Goal: Task Accomplishment & Management: Manage account settings

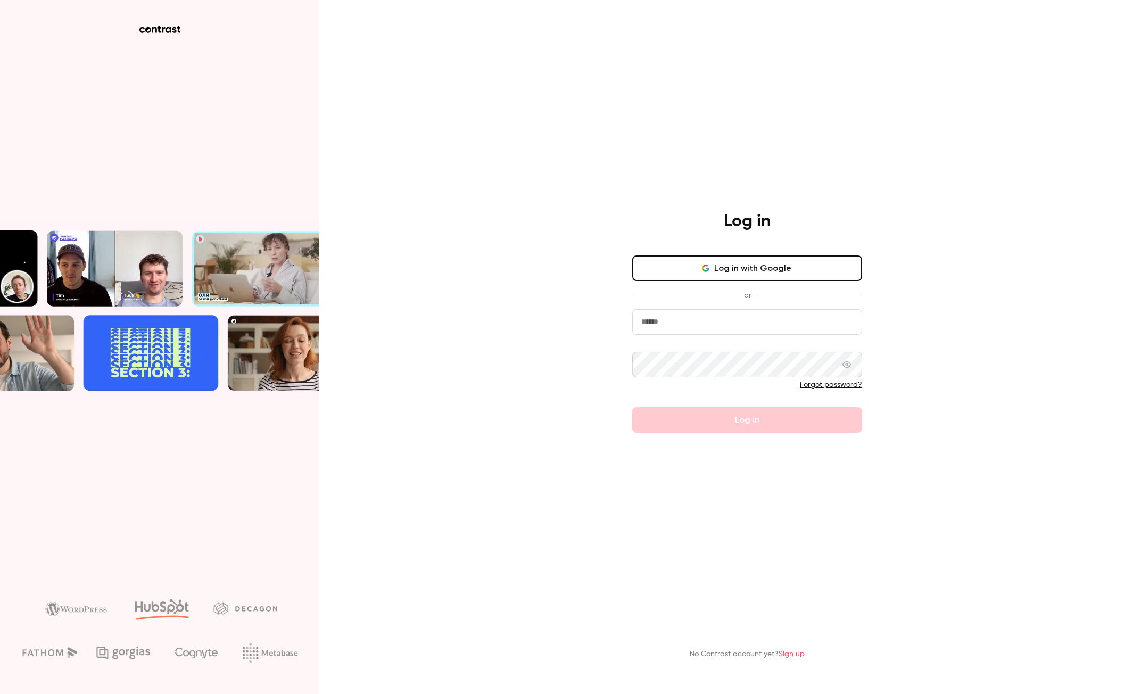
click at [769, 322] on input "email" at bounding box center [747, 322] width 230 height 26
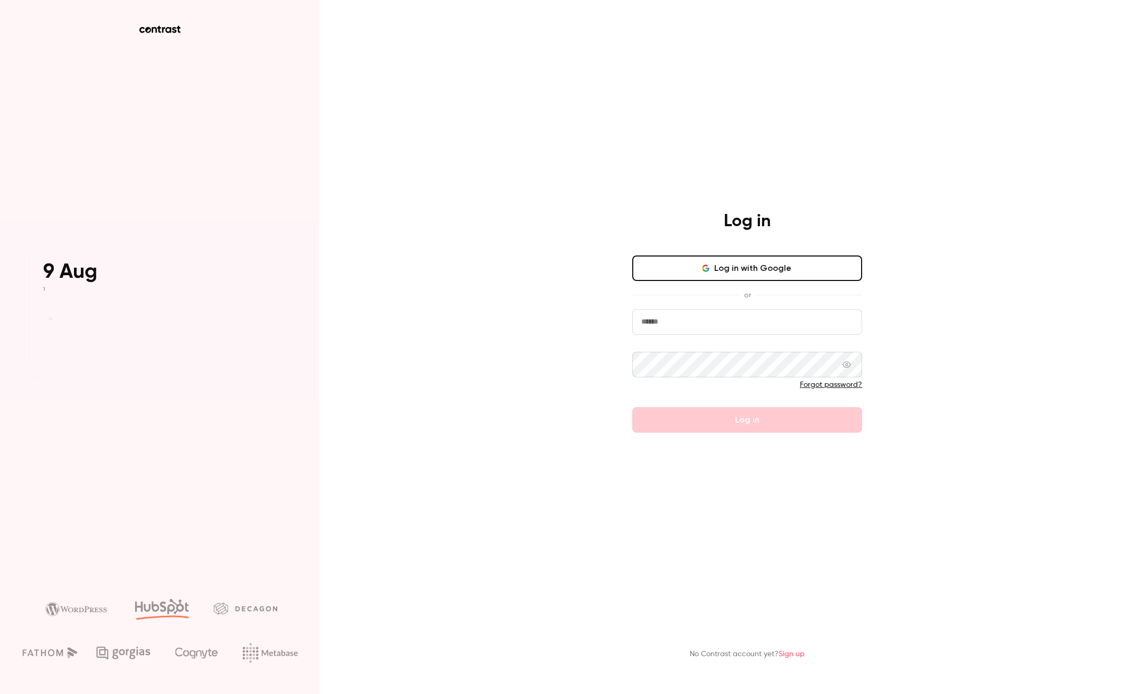
click at [834, 385] on link "Forgot password?" at bounding box center [831, 384] width 62 height 7
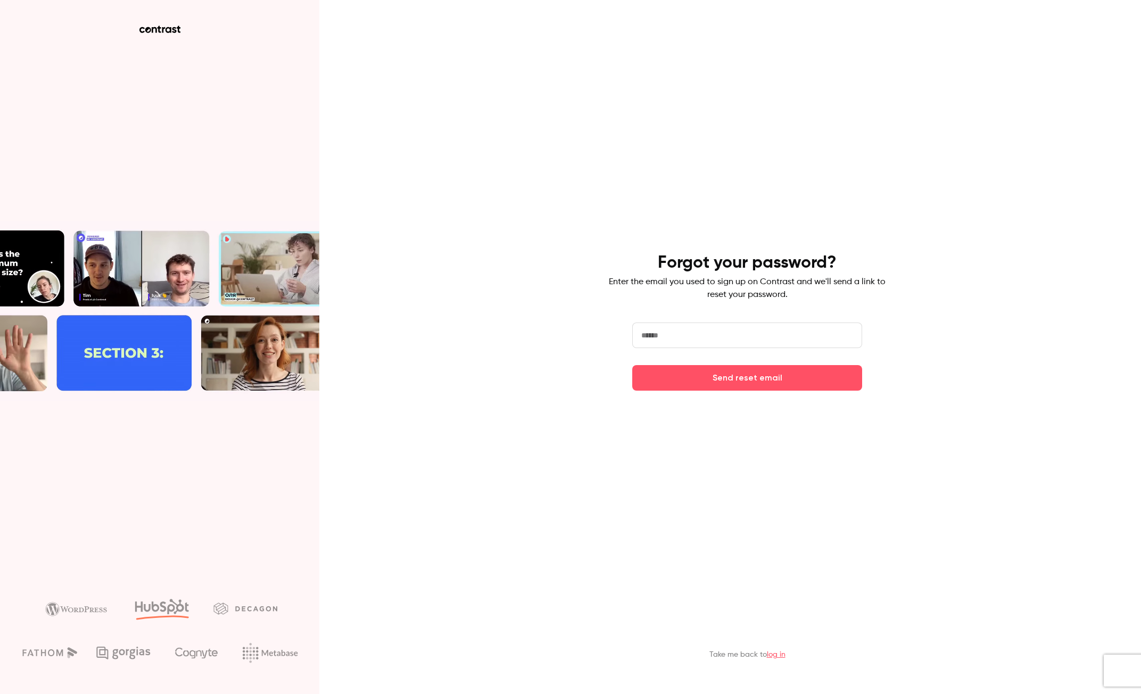
click at [745, 342] on input "email" at bounding box center [747, 335] width 230 height 26
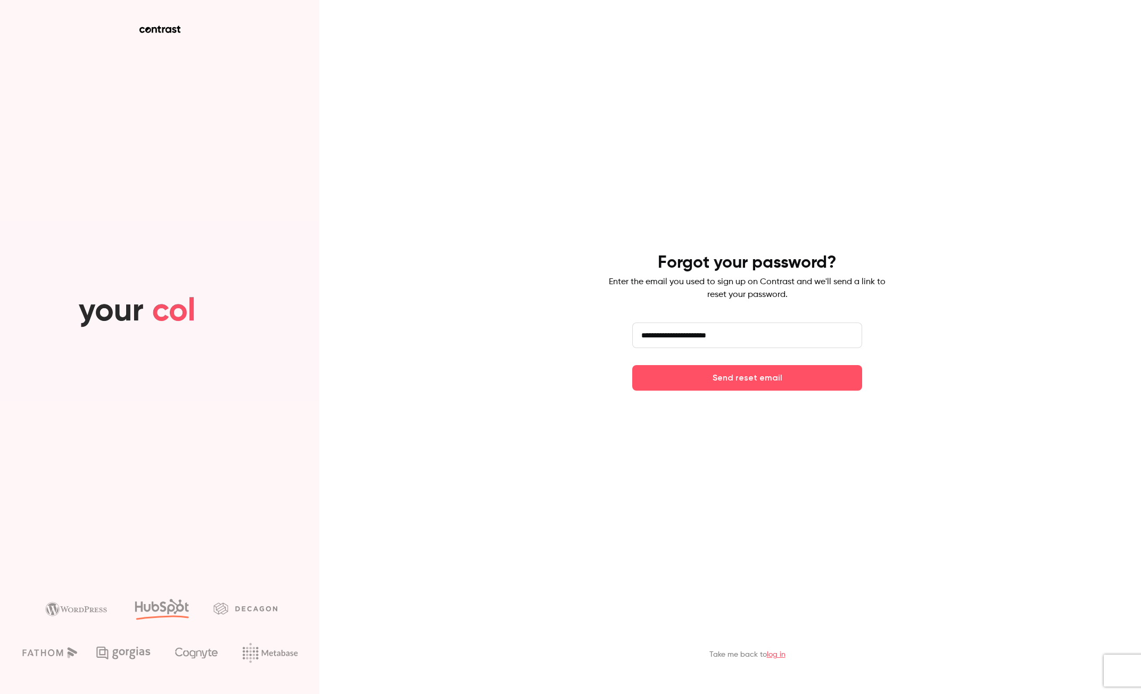
drag, startPoint x: 727, startPoint y: 339, endPoint x: 698, endPoint y: 337, distance: 29.3
click at [698, 337] on input "**********" at bounding box center [747, 335] width 230 height 26
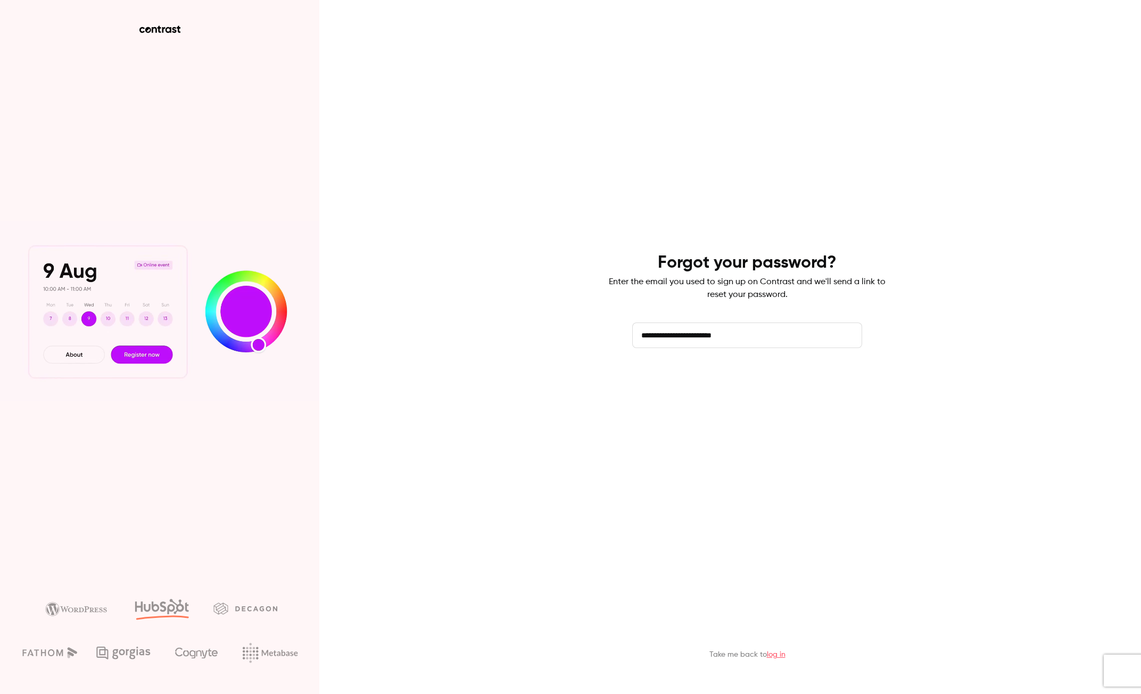
type input "**********"
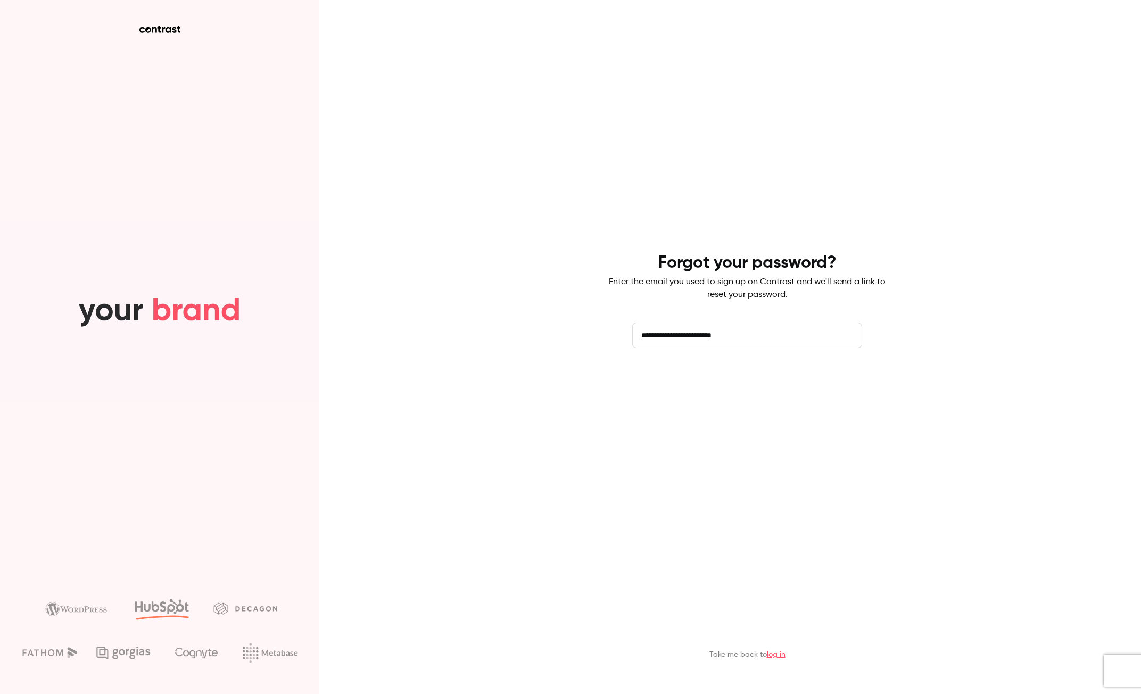
click at [755, 377] on button "Send reset email" at bounding box center [747, 378] width 230 height 26
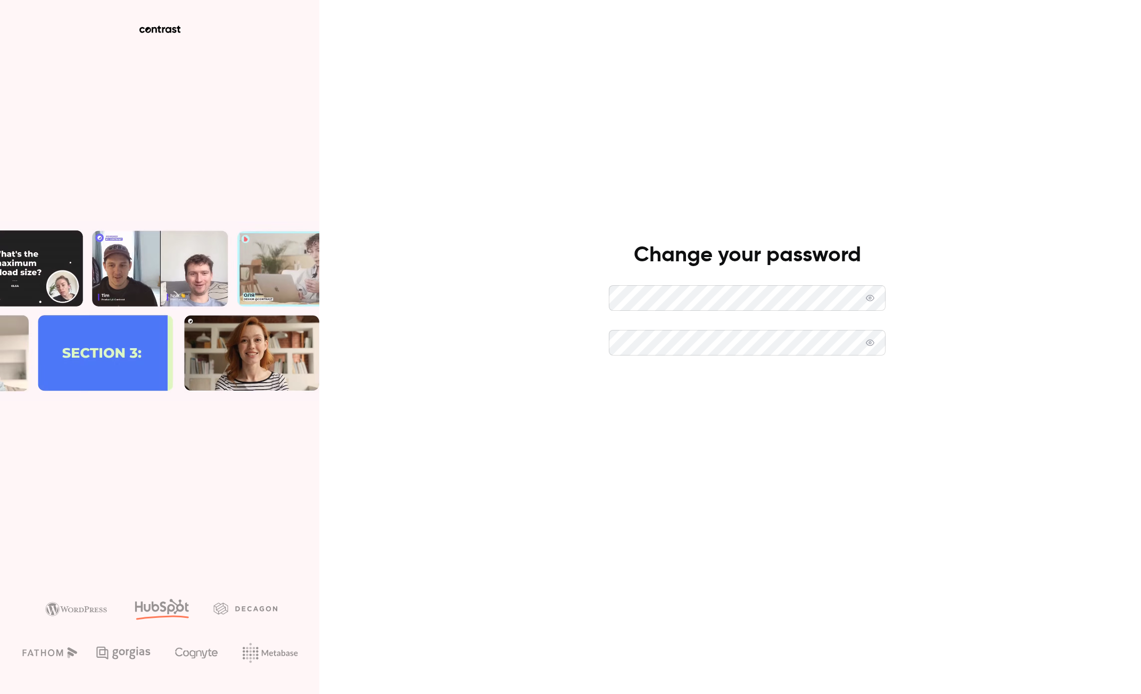
click at [766, 385] on button "Set new password" at bounding box center [747, 388] width 277 height 26
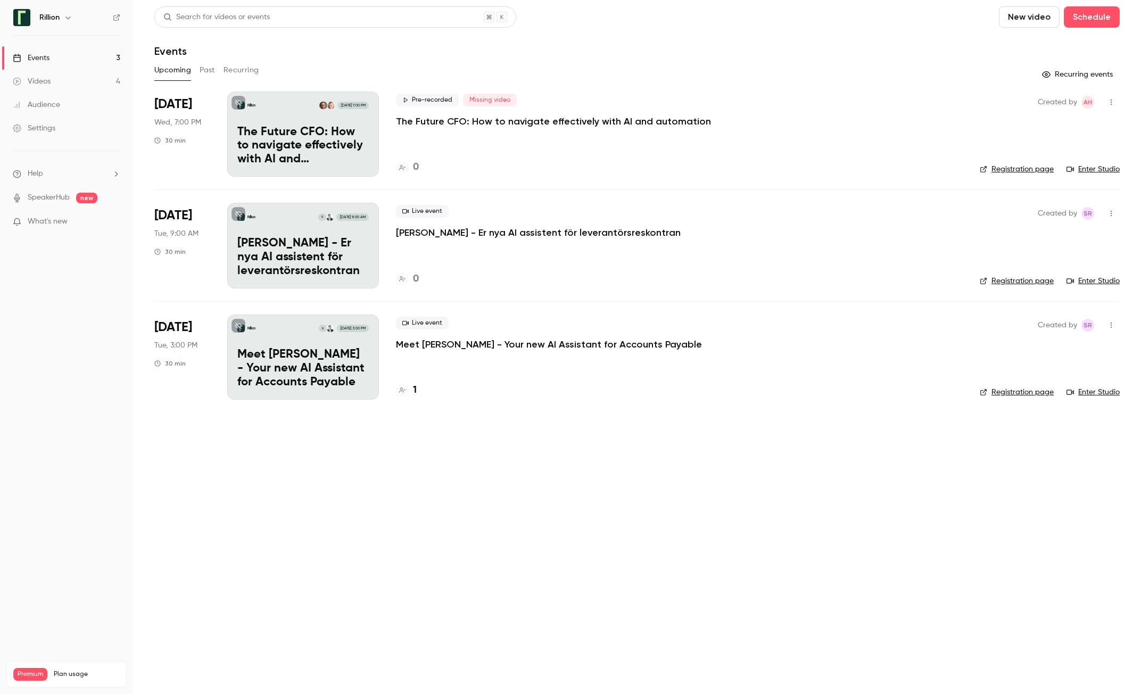
click at [285, 359] on p "Meet [PERSON_NAME] - Your new AI Assistant for Accounts Payable" at bounding box center [302, 368] width 131 height 41
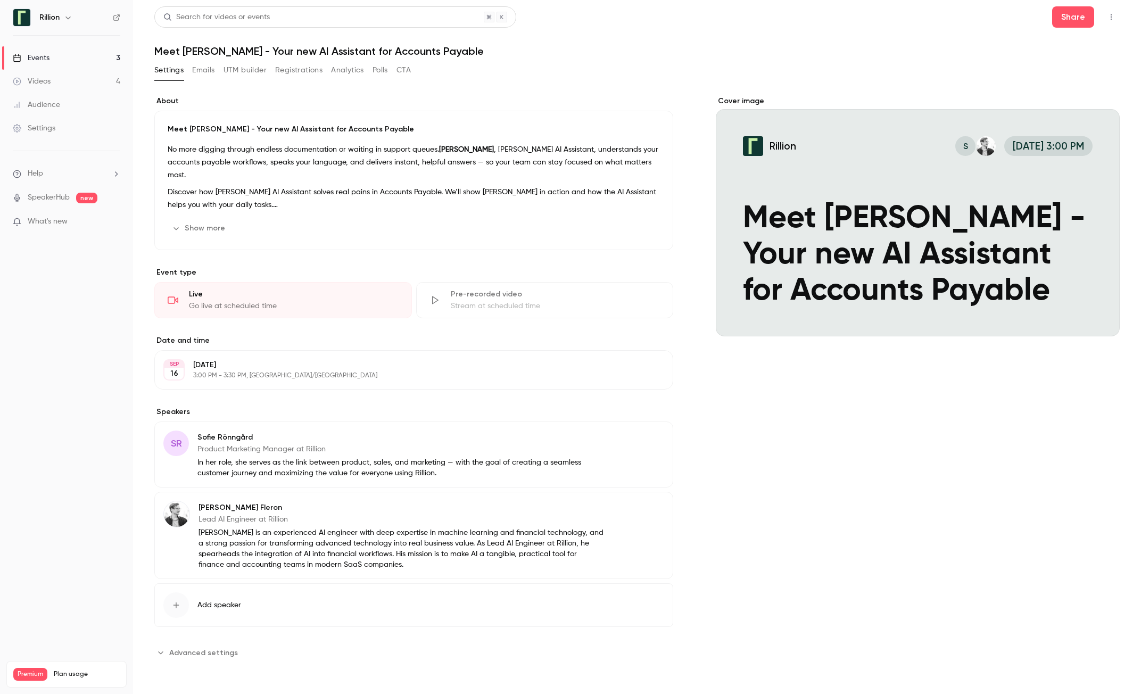
click at [643, 443] on button "Edit" at bounding box center [644, 438] width 39 height 17
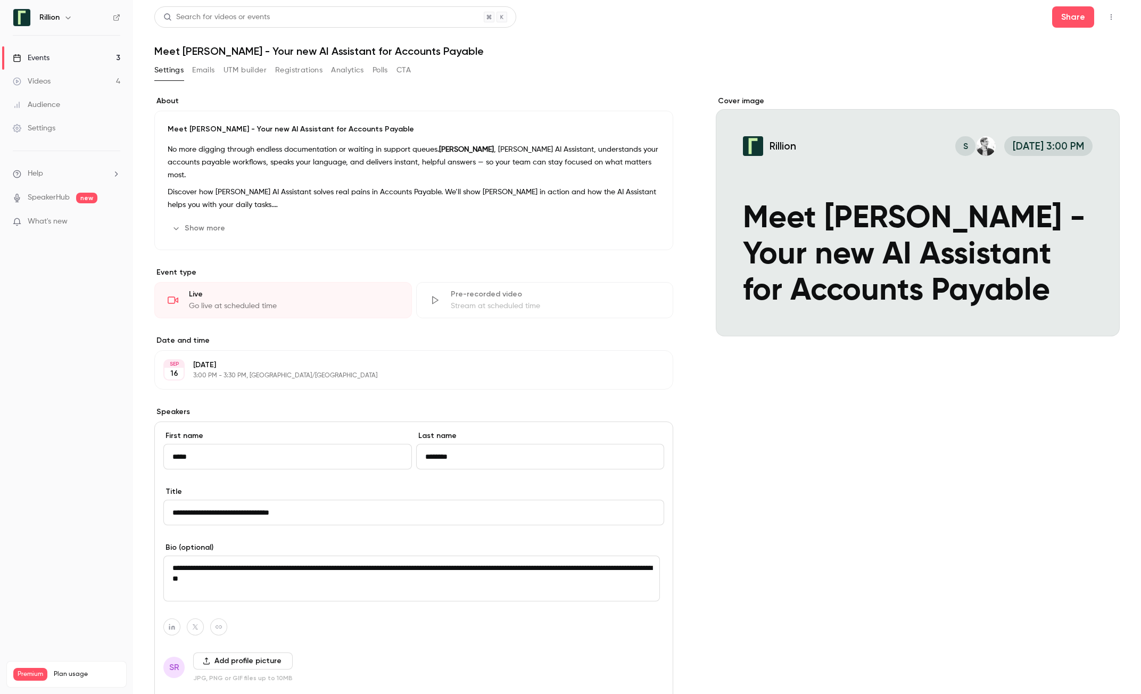
scroll to position [213, 0]
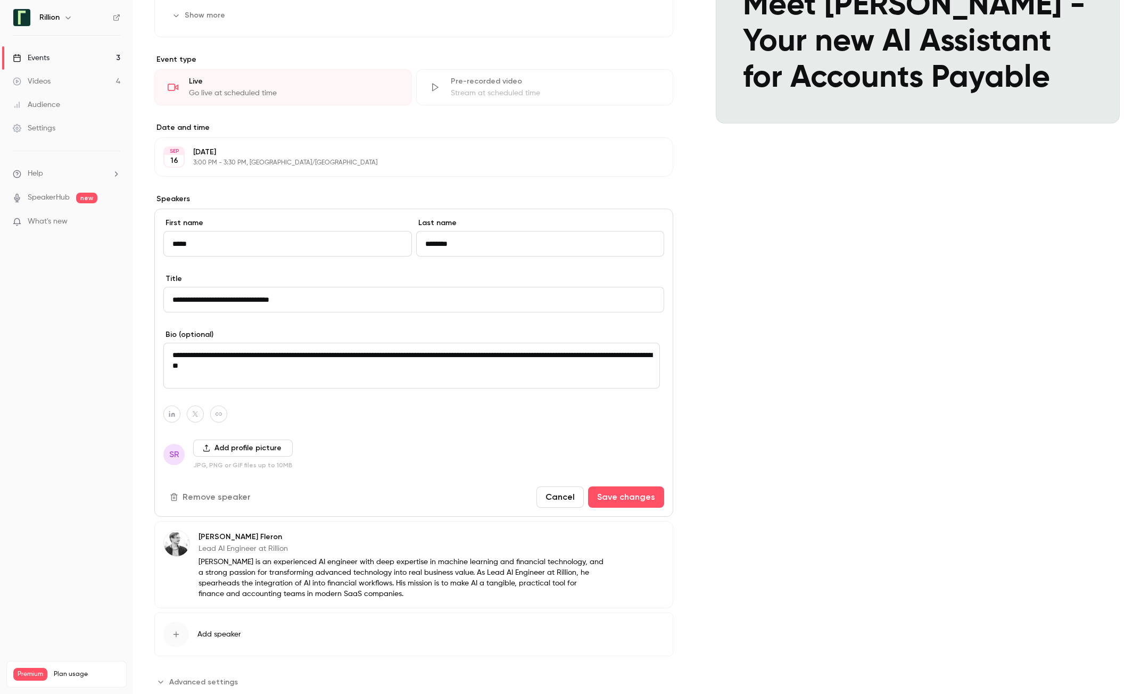
click at [172, 415] on icon "button" at bounding box center [171, 414] width 7 height 6
click at [59, 473] on nav "Rillion Events 3 Videos 4 Audience Settings Help SpeakerHub new What's new Prem…" at bounding box center [66, 347] width 133 height 694
click at [251, 448] on button "Add profile picture" at bounding box center [242, 447] width 99 height 17
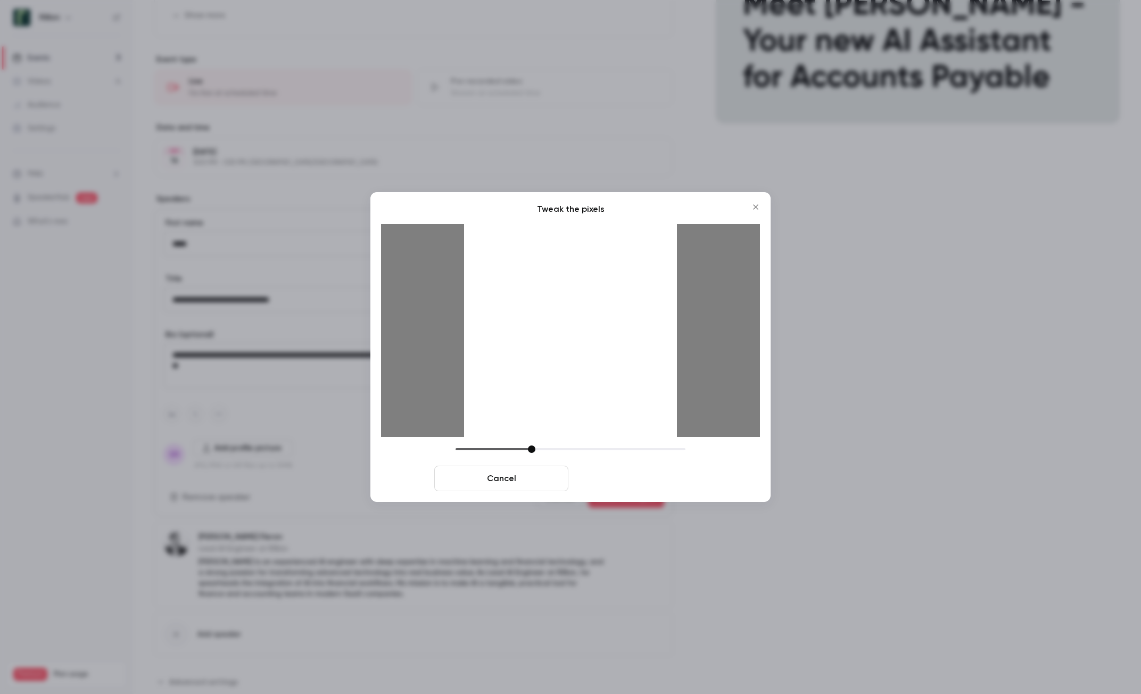
click at [661, 484] on button "Crop and save" at bounding box center [639, 478] width 134 height 26
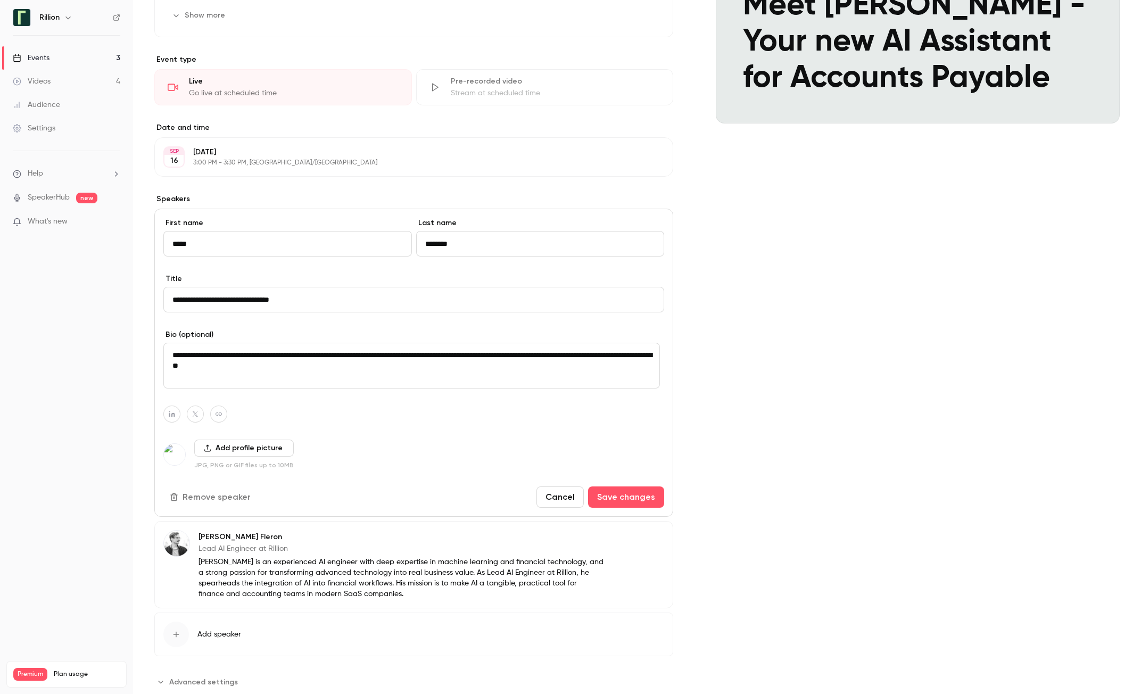
click at [172, 417] on icon "button" at bounding box center [172, 414] width 6 height 6
click at [229, 394] on icon "button" at bounding box center [227, 393] width 6 height 6
type input "**********"
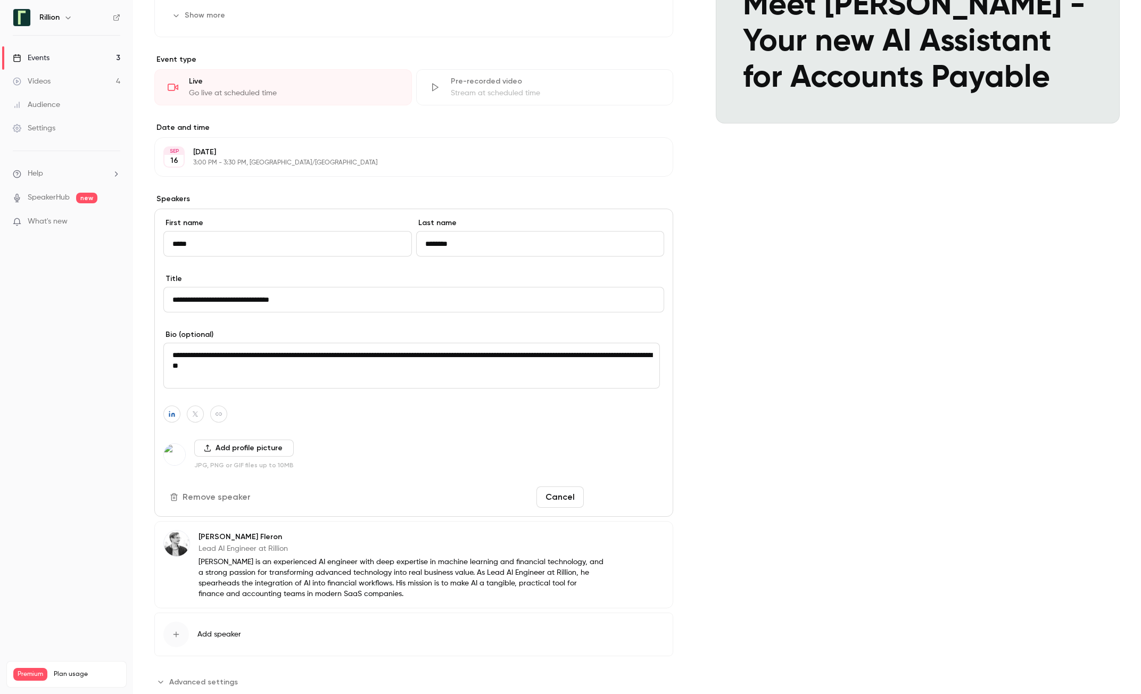
click at [628, 502] on button "Save changes" at bounding box center [626, 496] width 76 height 21
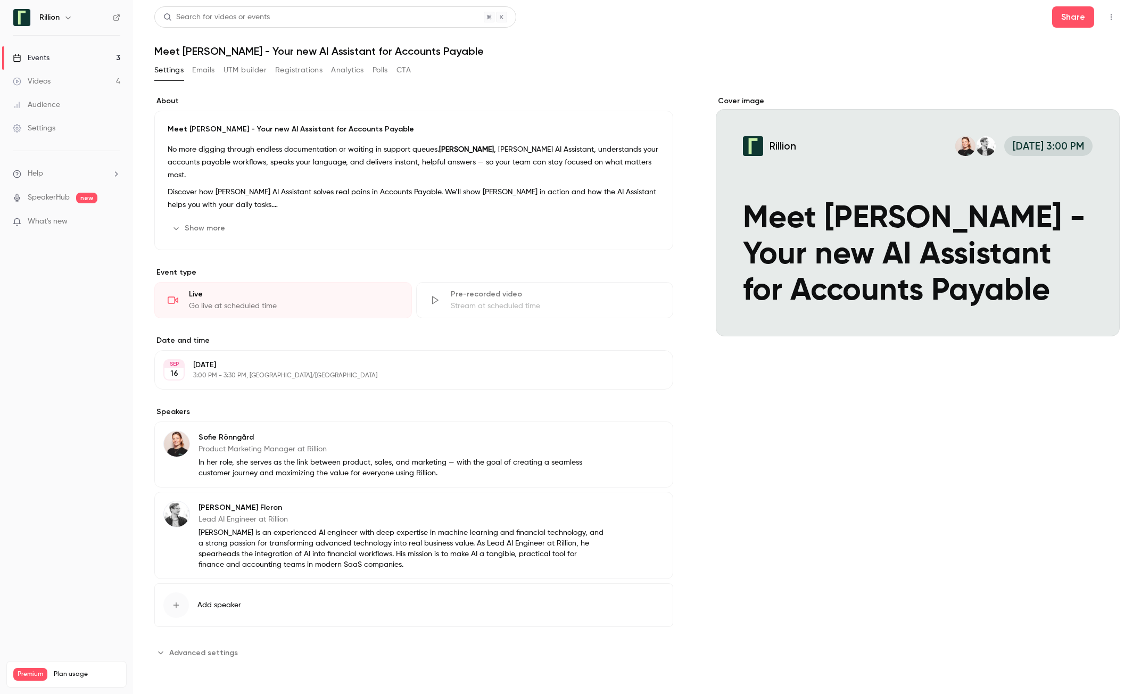
scroll to position [3, 0]
click at [61, 59] on link "Events 3" at bounding box center [66, 57] width 133 height 23
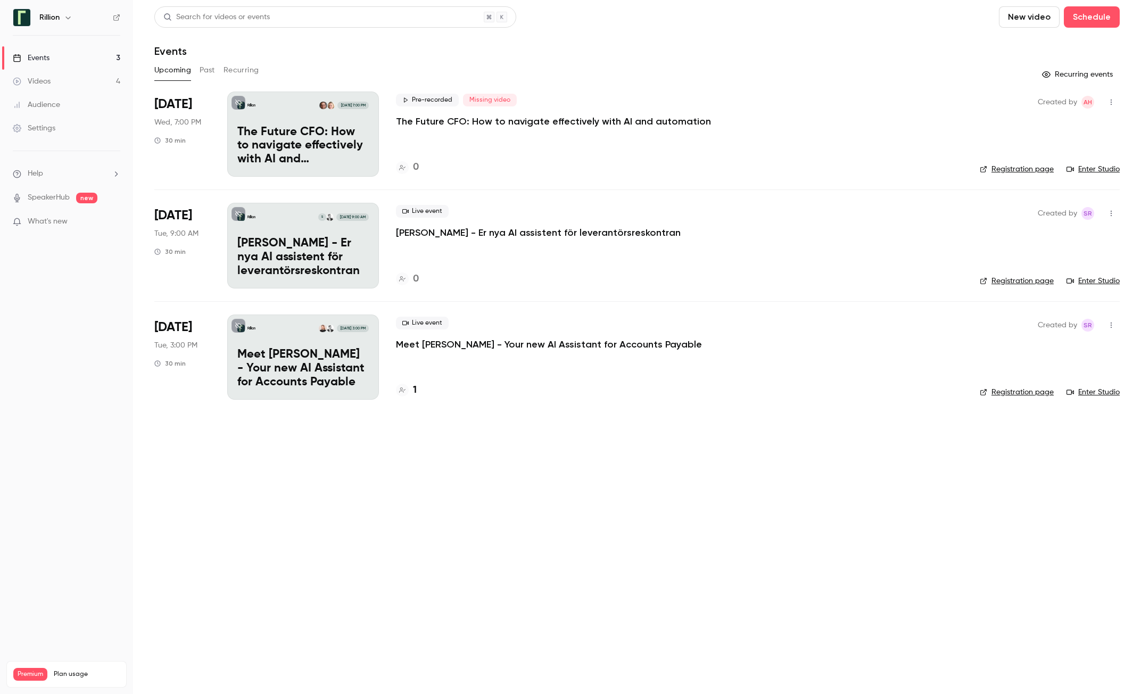
click at [298, 360] on p "Meet [PERSON_NAME] - Your new AI Assistant for Accounts Payable" at bounding box center [302, 368] width 131 height 41
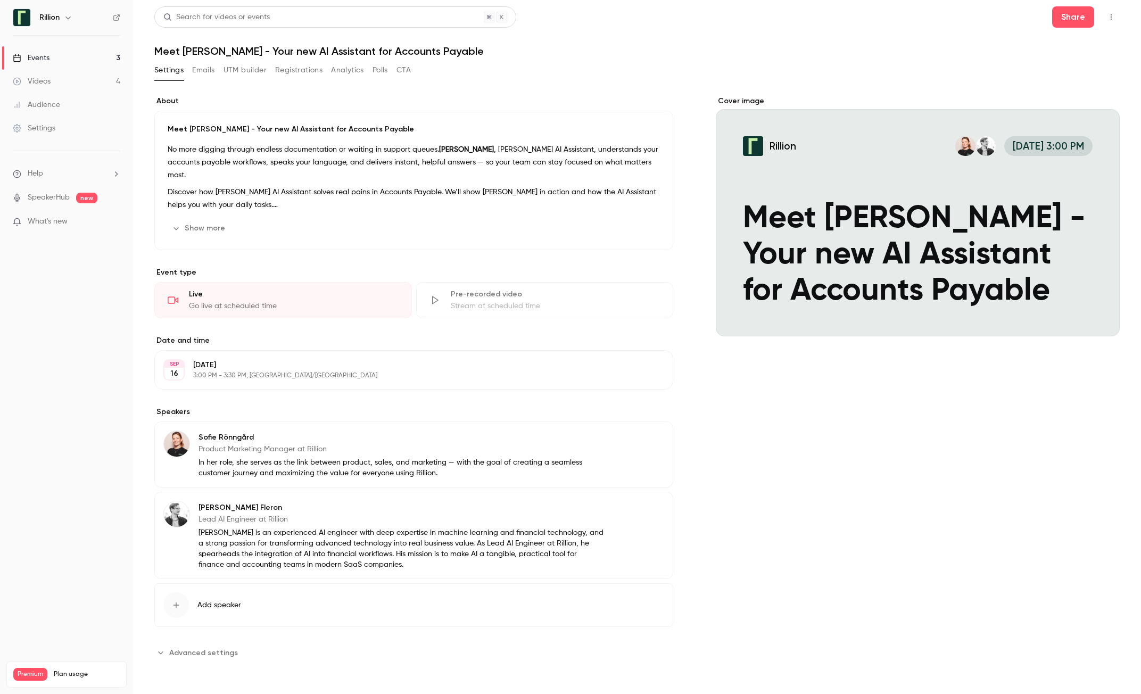
click at [54, 57] on link "Events 3" at bounding box center [66, 57] width 133 height 23
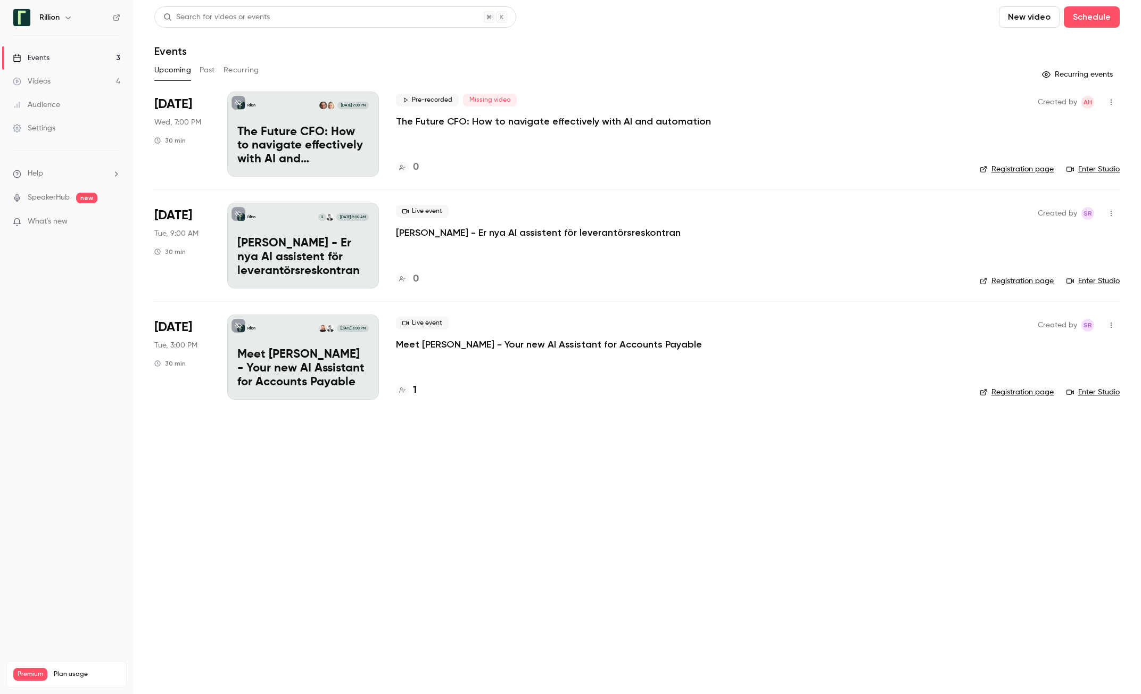
click at [290, 237] on p "[PERSON_NAME] - Er nya AI assistent för leverantörsreskontran" at bounding box center [302, 257] width 131 height 41
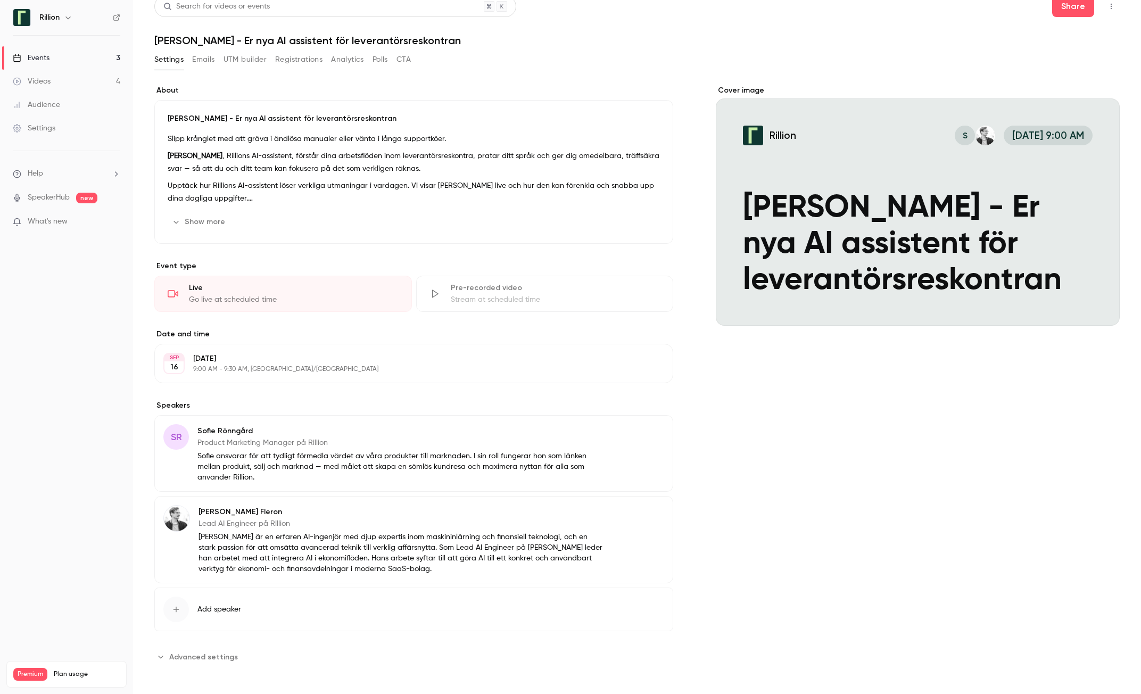
scroll to position [14, 0]
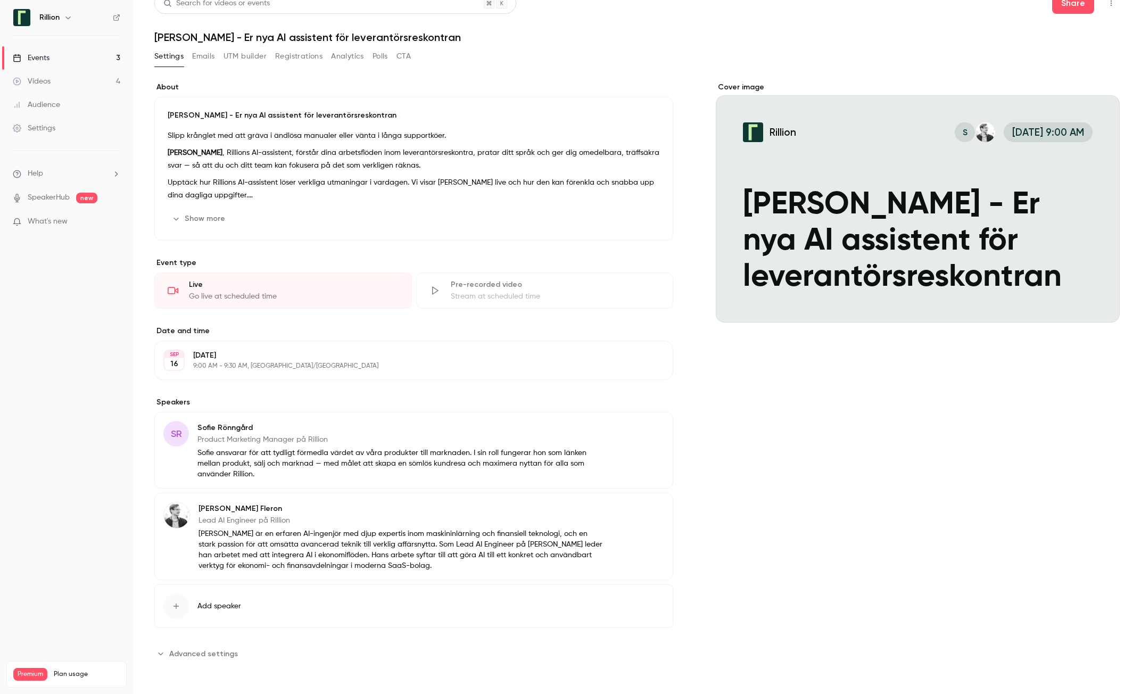
click at [640, 430] on button "Edit" at bounding box center [644, 429] width 39 height 17
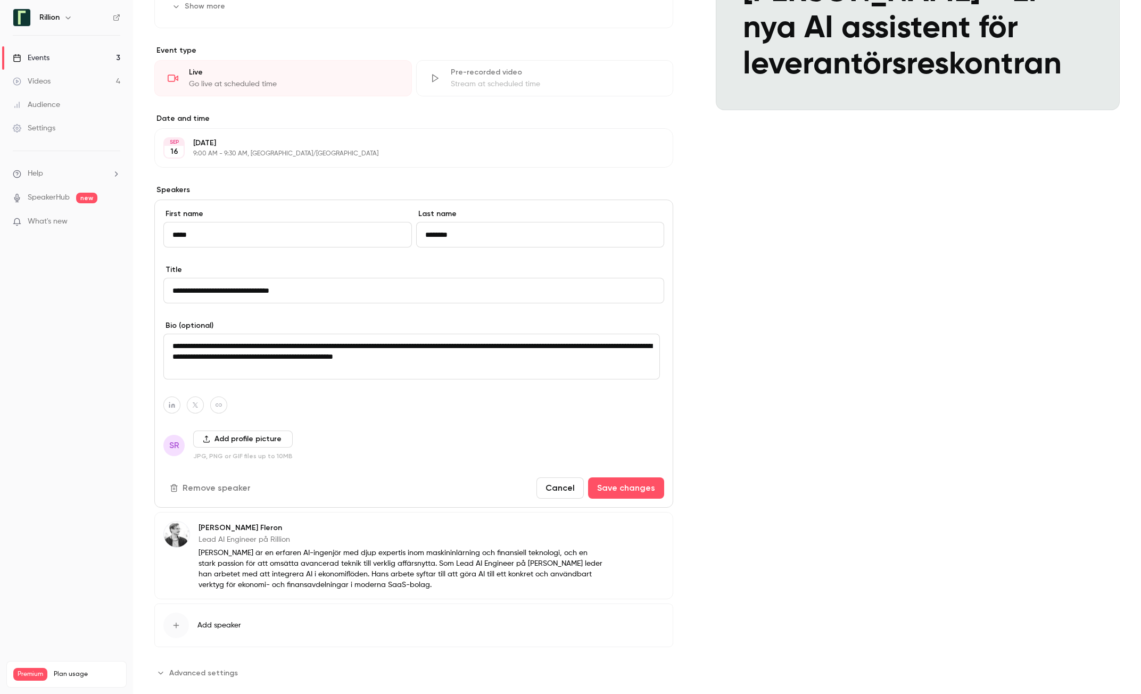
scroll to position [227, 0]
click at [176, 403] on button "button" at bounding box center [171, 404] width 17 height 17
click at [229, 379] on icon "button" at bounding box center [227, 379] width 4 height 4
type input "**********"
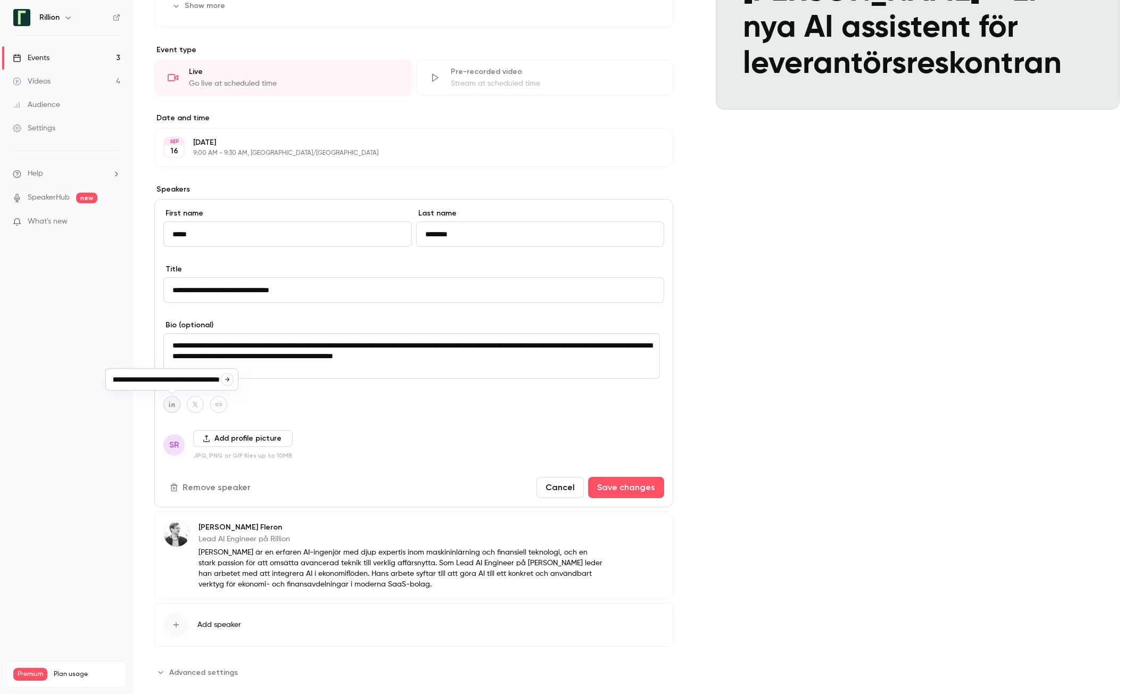
scroll to position [0, 0]
click at [267, 438] on button "Add profile picture" at bounding box center [242, 438] width 99 height 17
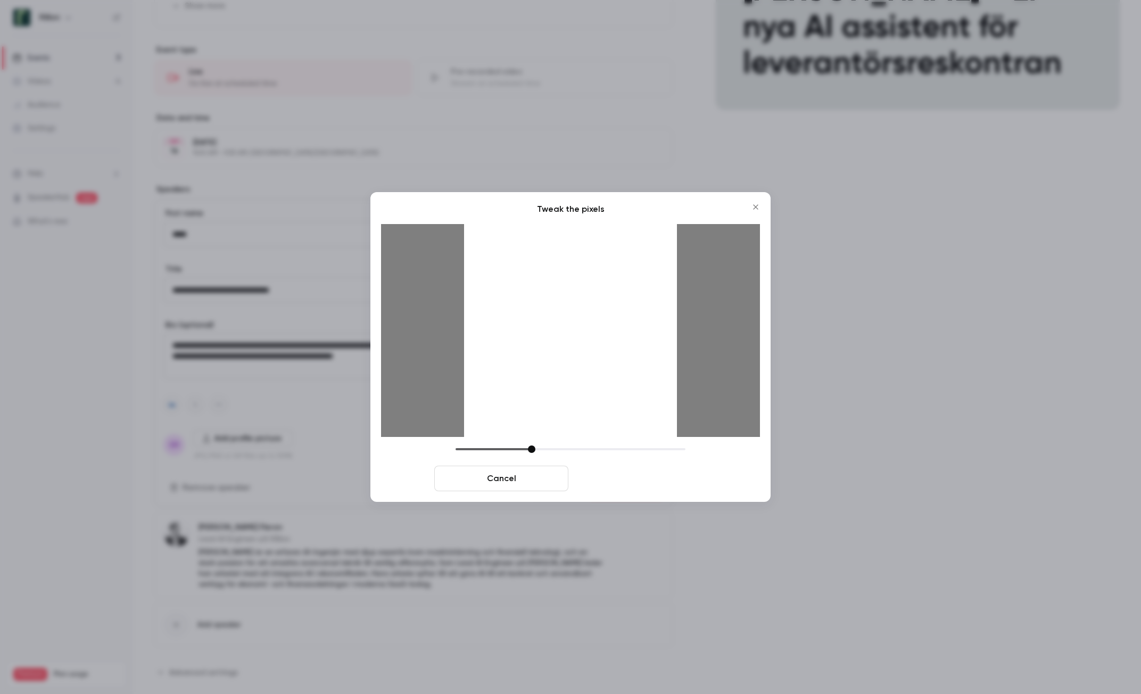
click at [665, 480] on button "Crop and save" at bounding box center [639, 478] width 134 height 26
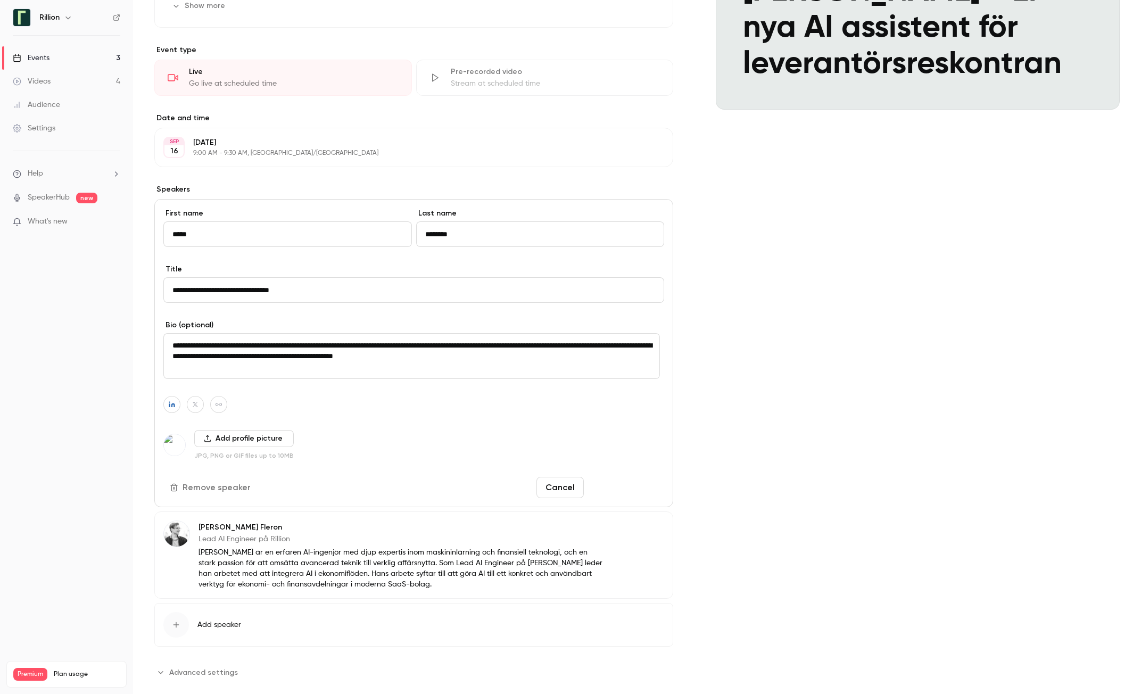
click at [645, 487] on button "Save changes" at bounding box center [626, 487] width 76 height 21
